Goal: Navigation & Orientation: Find specific page/section

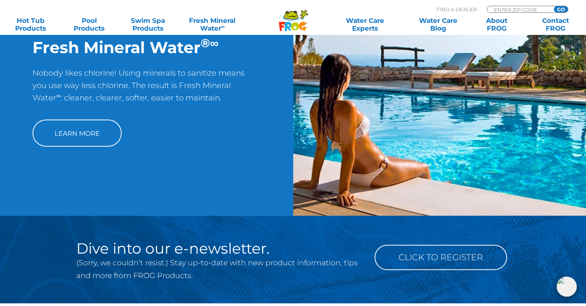
scroll to position [620, 0]
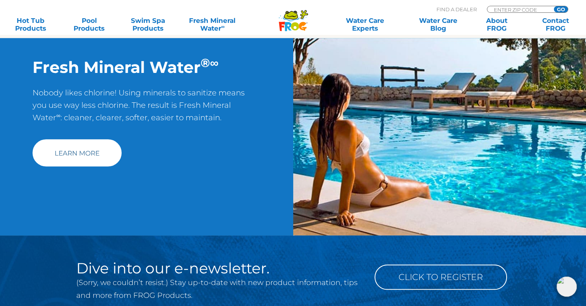
click at [82, 156] on link "Learn More" at bounding box center [77, 152] width 89 height 27
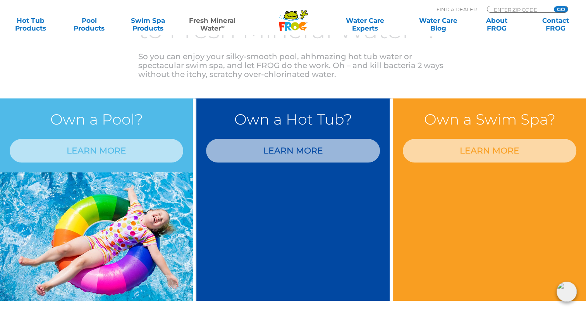
scroll to position [620, 0]
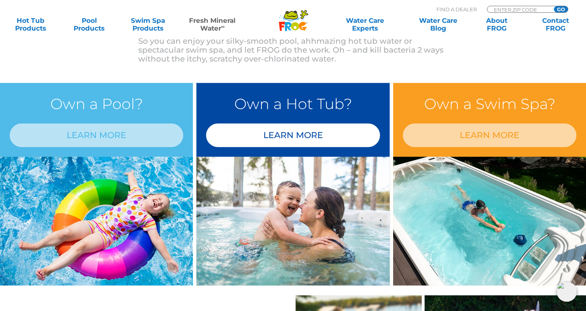
click at [253, 129] on link "LEARN MORE" at bounding box center [293, 136] width 174 height 24
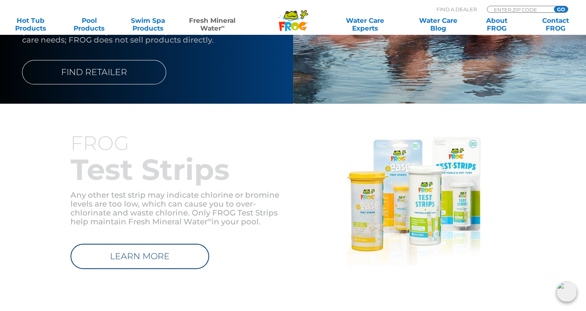
scroll to position [837, 0]
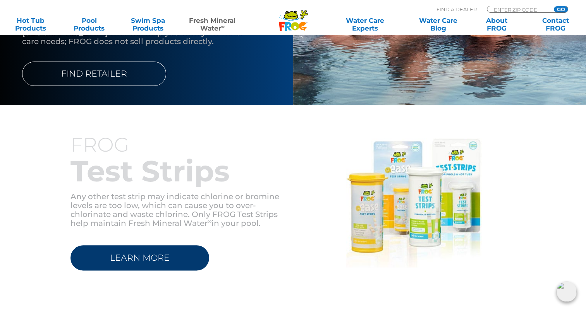
click at [154, 256] on link "LEARN MORE" at bounding box center [139, 258] width 139 height 25
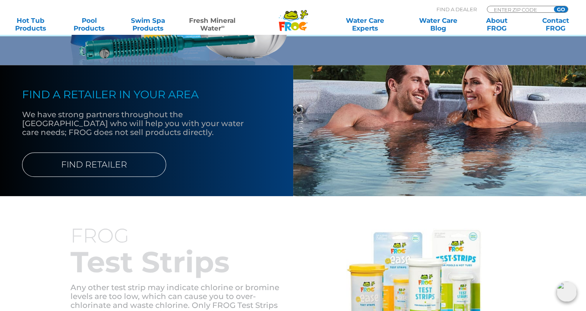
scroll to position [720, 0]
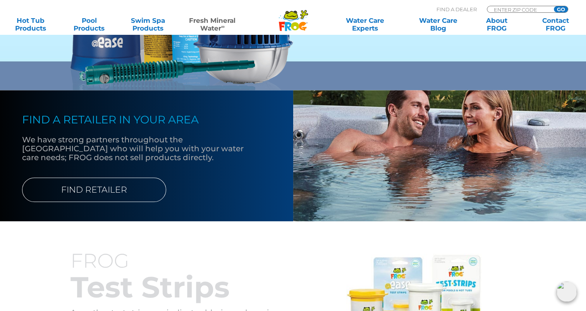
click at [99, 175] on p "FIND RETAILER" at bounding box center [138, 182] width 232 height 40
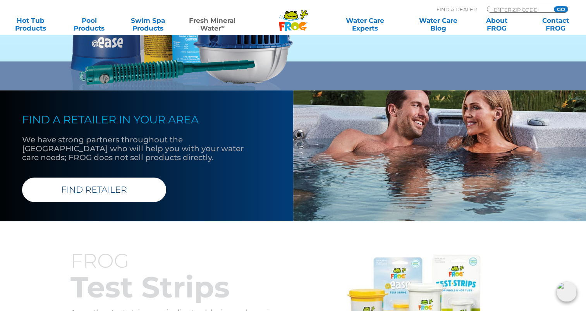
click at [95, 183] on link "FIND RETAILER" at bounding box center [94, 190] width 144 height 24
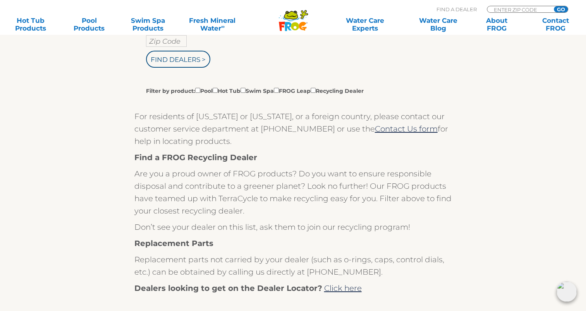
scroll to position [194, 0]
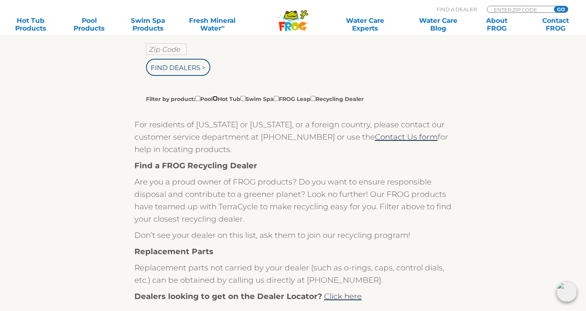
click at [218, 99] on input "Filter by product: Pool Hot Tub Swim Spa FROG Leap Recycling Dealer" at bounding box center [215, 98] width 5 height 5
checkbox input "true"
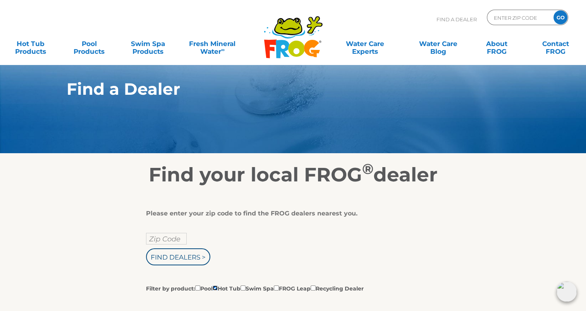
scroll to position [0, 0]
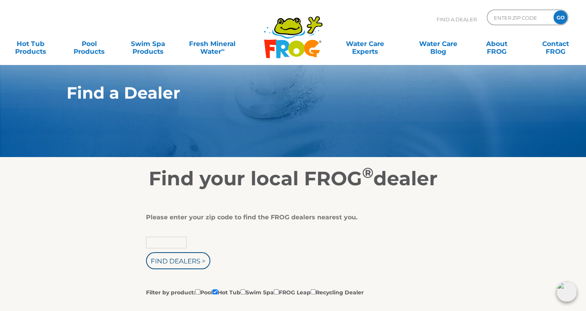
click at [148, 239] on input "text" at bounding box center [166, 243] width 41 height 12
type input "93023"
click at [191, 268] on input "Find Dealers >" at bounding box center [178, 261] width 64 height 17
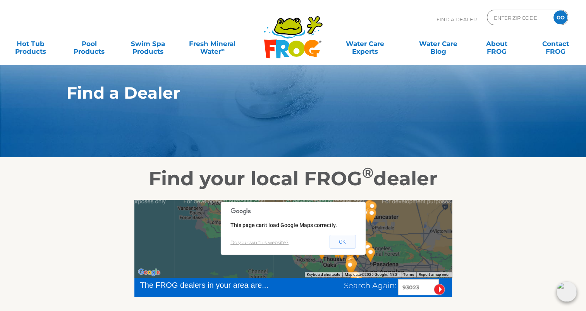
click at [339, 246] on button "OK" at bounding box center [342, 242] width 26 height 14
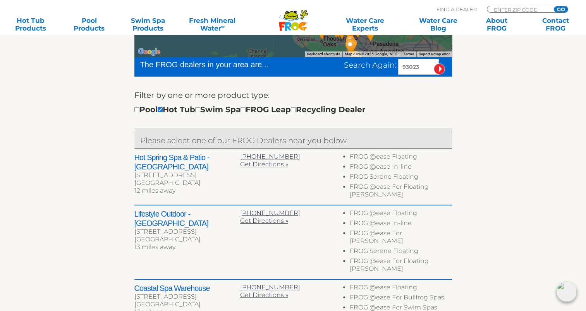
scroll to position [232, 0]
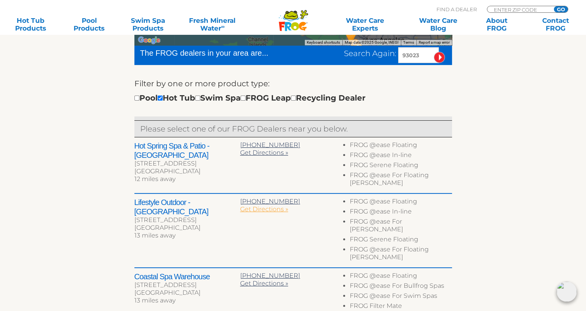
click at [256, 206] on span "Get Directions »" at bounding box center [264, 209] width 48 height 7
